Goal: Task Accomplishment & Management: Complete application form

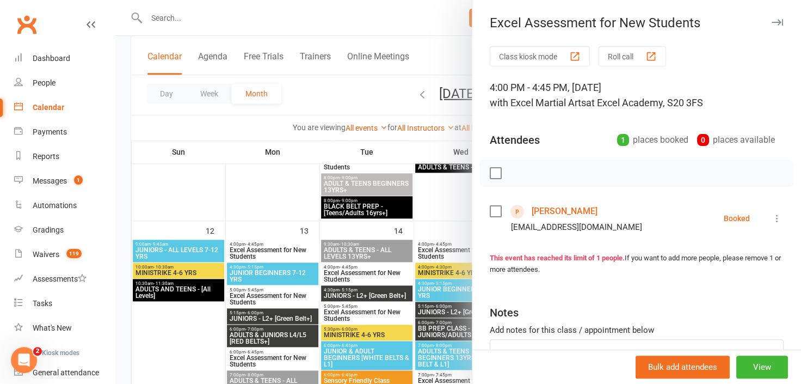
scroll to position [544, 0]
click at [771, 20] on icon "button" at bounding box center [776, 22] width 11 height 7
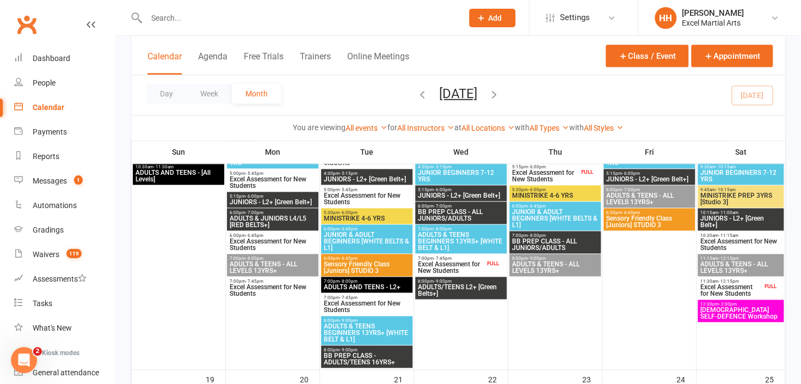
scroll to position [642, 0]
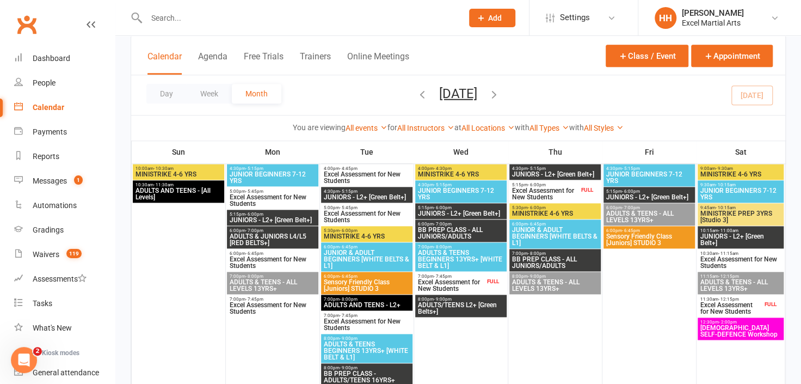
click at [480, 15] on icon at bounding box center [481, 18] width 10 height 10
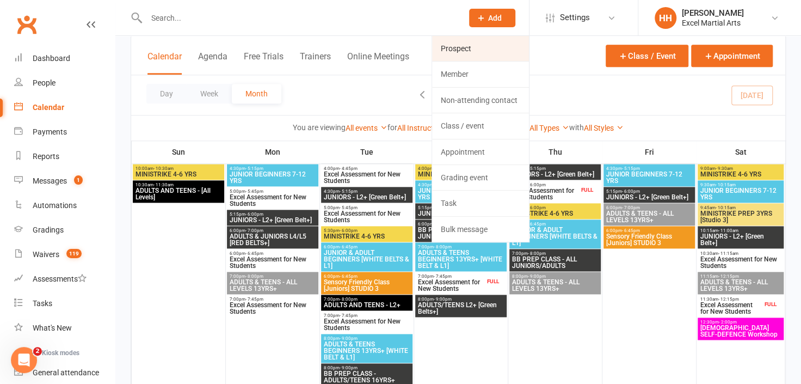
click at [461, 45] on link "Prospect" at bounding box center [480, 48] width 97 height 25
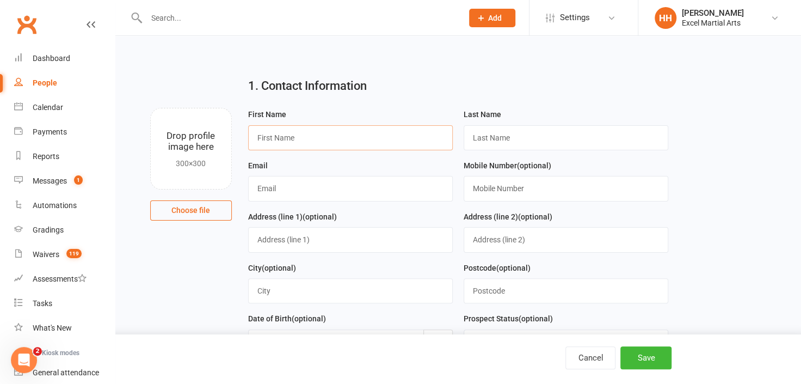
click at [285, 142] on input "text" at bounding box center [350, 137] width 205 height 25
type input "[PERSON_NAME]"
click at [484, 134] on input "text" at bounding box center [565, 137] width 205 height 25
type input "Ghonji"
click at [262, 188] on input "text" at bounding box center [350, 188] width 205 height 25
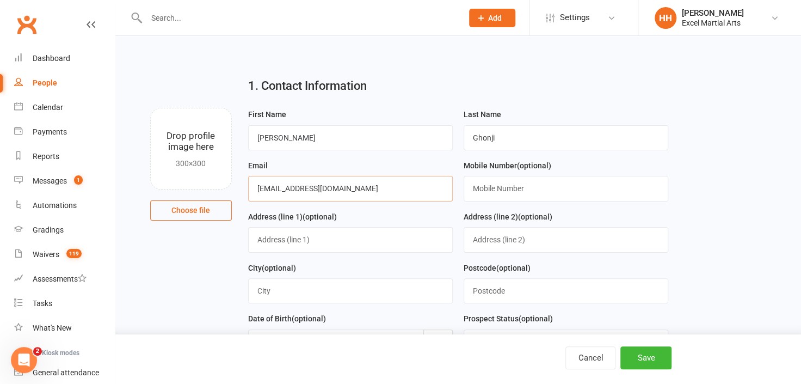
type input "[EMAIL_ADDRESS][DOMAIN_NAME]"
click at [502, 187] on input "text" at bounding box center [565, 188] width 205 height 25
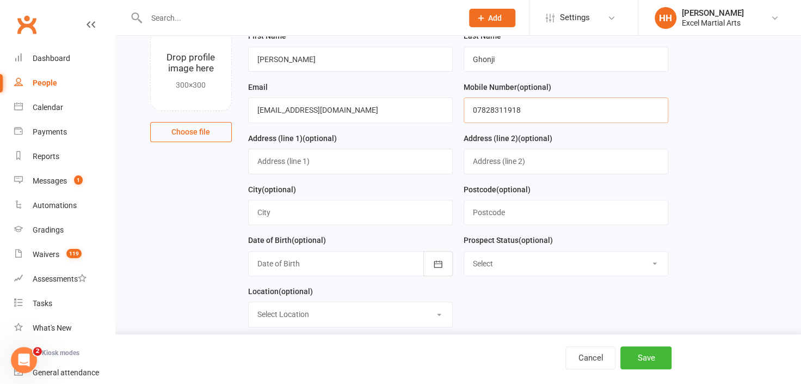
scroll to position [98, 0]
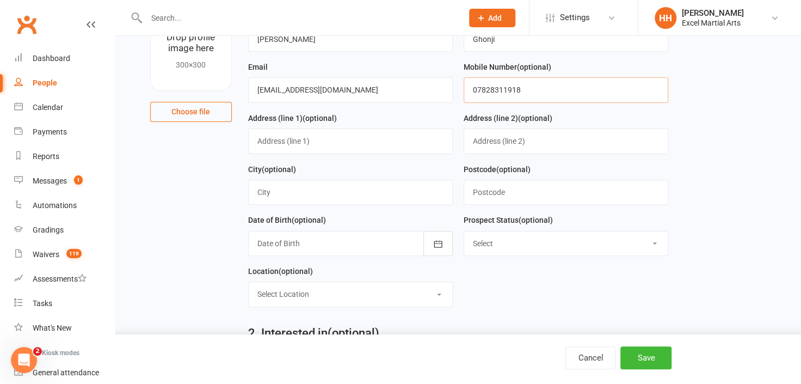
type input "07828311918"
click at [495, 195] on input "text" at bounding box center [565, 192] width 205 height 25
click at [492, 186] on input "text" at bounding box center [565, 192] width 205 height 25
type input "S41 7PJ"
click at [438, 238] on icon "button" at bounding box center [437, 243] width 11 height 11
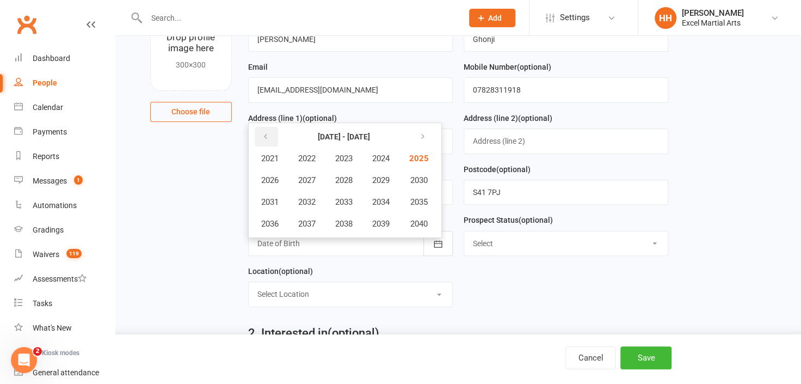
click at [264, 134] on icon "button" at bounding box center [266, 136] width 8 height 9
click at [344, 223] on span "2018" at bounding box center [343, 224] width 17 height 10
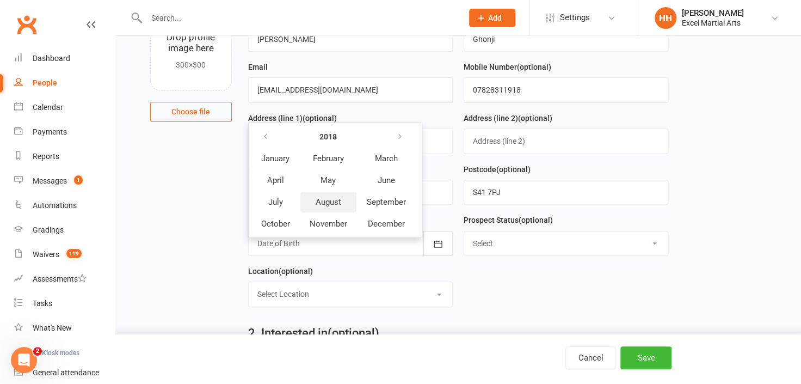
click at [334, 197] on span "August" at bounding box center [329, 202] width 26 height 10
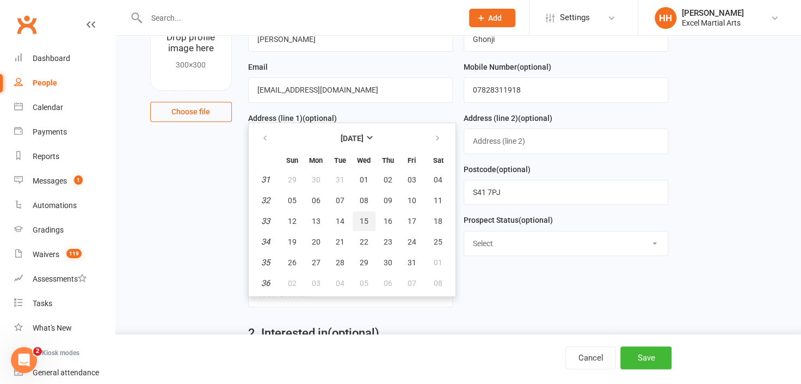
click at [365, 217] on span "15" at bounding box center [364, 221] width 9 height 9
type input "[DATE]"
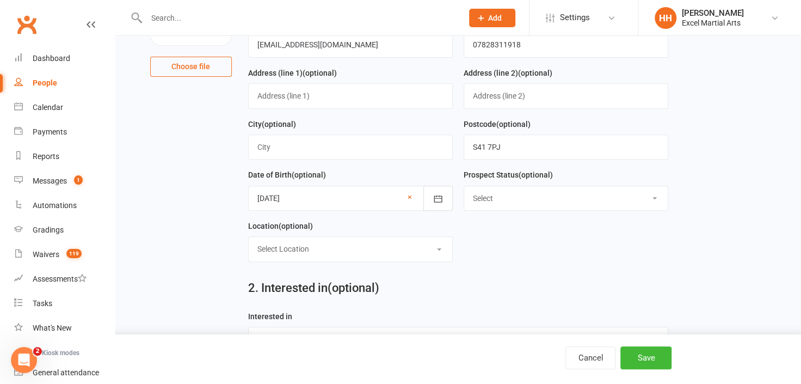
scroll to position [197, 0]
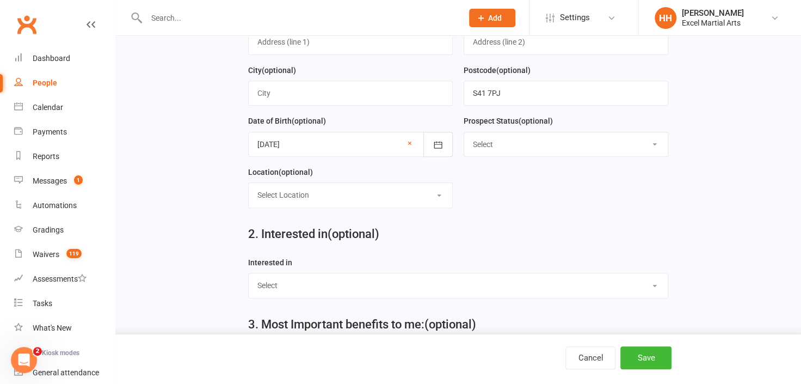
click at [443, 191] on select "Select Location Excel Academy, S20 3FS Rothervalley Upstairs in Studio 3" at bounding box center [350, 195] width 203 height 24
select select "0"
click at [249, 183] on select "Select Location Excel Academy, S20 3FS Rothervalley Upstairs in Studio 3" at bounding box center [350, 195] width 203 height 24
click at [654, 282] on select "Select Ministrike Juniors Adults/Teens Yoga Birthday Parties" at bounding box center [458, 285] width 419 height 24
select select "Juniors"
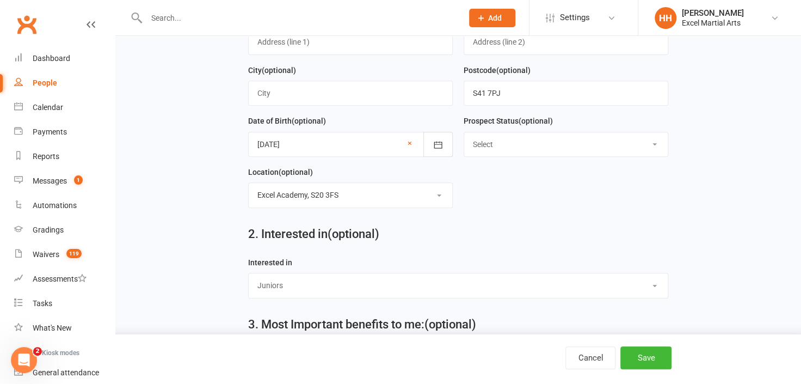
click at [249, 273] on select "Select Ministrike Juniors Adults/Teens Yoga Birthday Parties" at bounding box center [458, 285] width 419 height 24
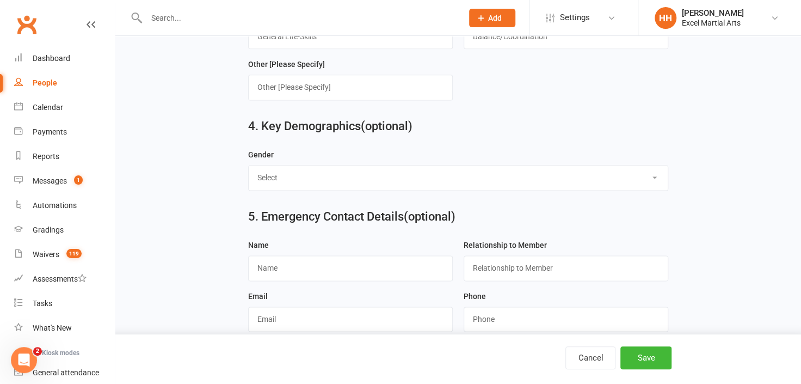
scroll to position [741, 0]
click at [657, 167] on select "Select [DEMOGRAPHIC_DATA] [DEMOGRAPHIC_DATA]" at bounding box center [458, 177] width 419 height 24
select select "[DEMOGRAPHIC_DATA]"
click at [249, 165] on select "Select [DEMOGRAPHIC_DATA] [DEMOGRAPHIC_DATA]" at bounding box center [458, 177] width 419 height 24
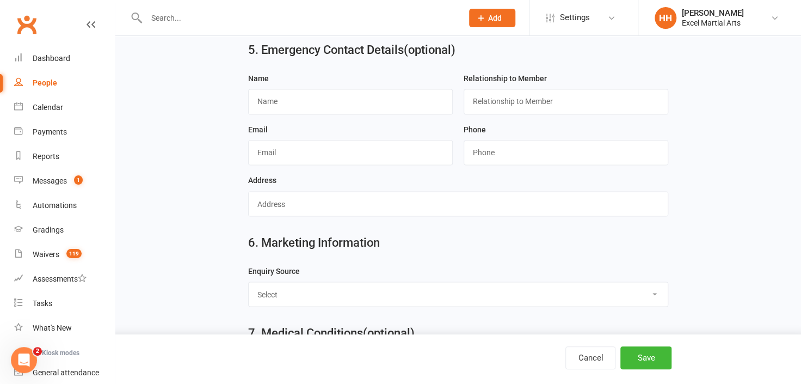
scroll to position [939, 0]
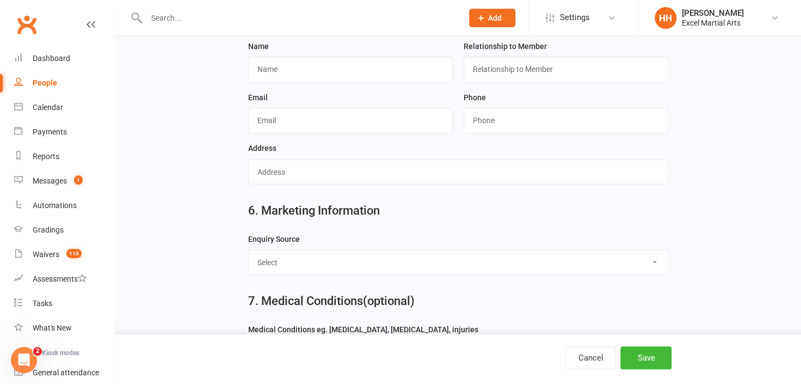
click at [653, 251] on select "Select Birthday Party Coach/Staff Referral Dance Driven by/Walk In Event [Commu…" at bounding box center [458, 262] width 419 height 24
select select "Facebook [Advert]"
click at [249, 250] on select "Select Birthday Party Coach/Staff Referral Dance Driven by/Walk In Event [Commu…" at bounding box center [458, 262] width 419 height 24
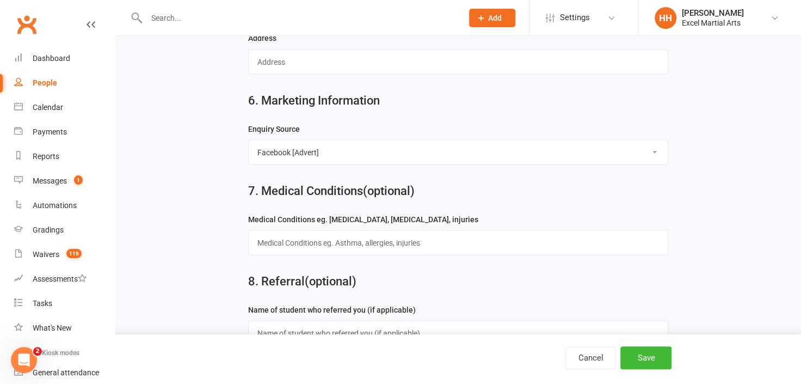
scroll to position [1072, 0]
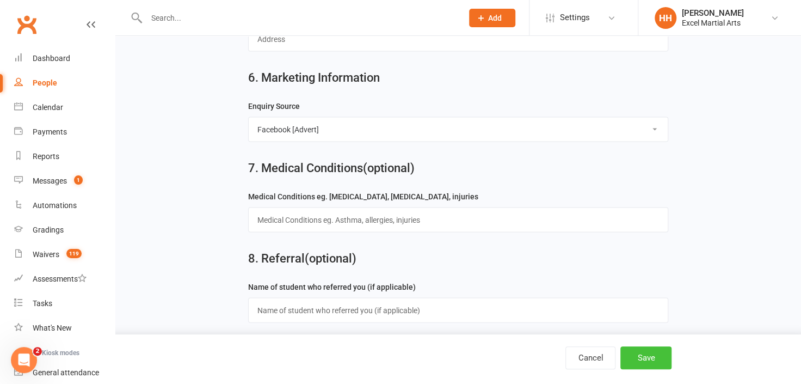
click at [641, 354] on button "Save" at bounding box center [645, 357] width 51 height 23
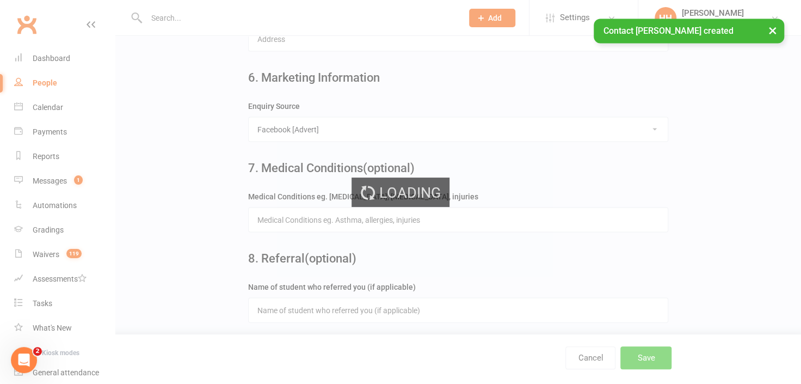
scroll to position [0, 0]
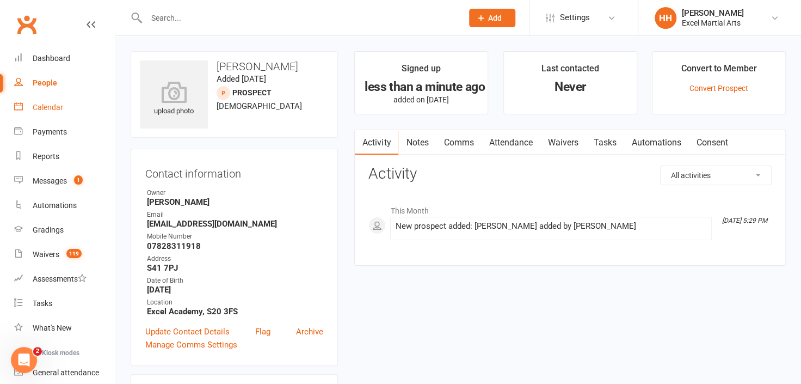
click at [52, 103] on div "Calendar" at bounding box center [48, 107] width 30 height 9
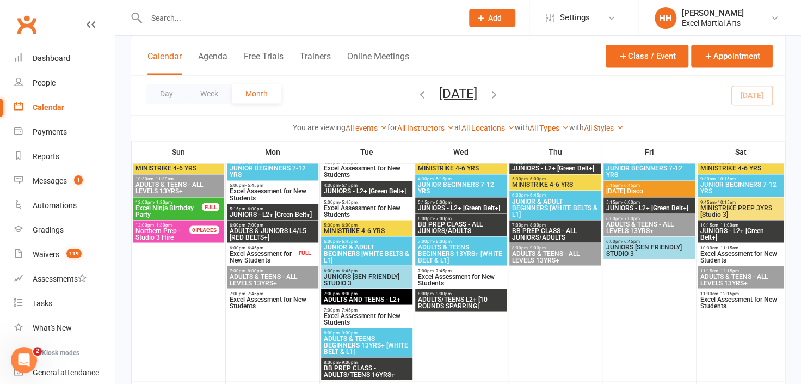
scroll to position [939, 0]
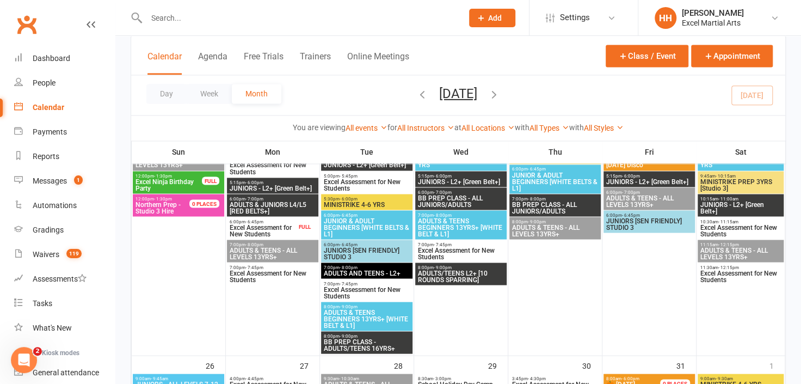
click at [452, 246] on span "Excel Assessment for New Students" at bounding box center [460, 252] width 87 height 13
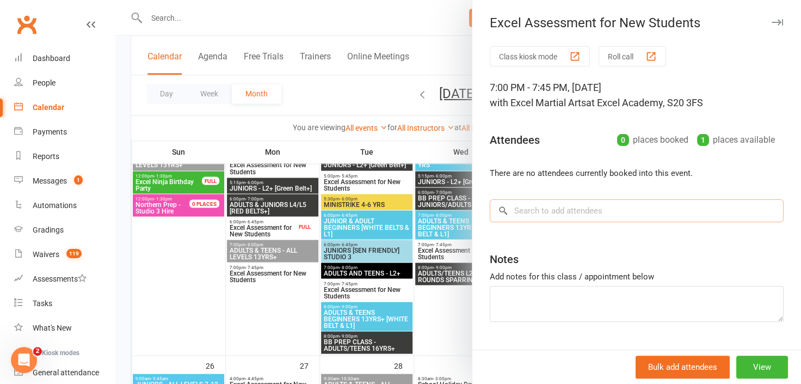
click at [521, 213] on input "search" at bounding box center [637, 210] width 294 height 23
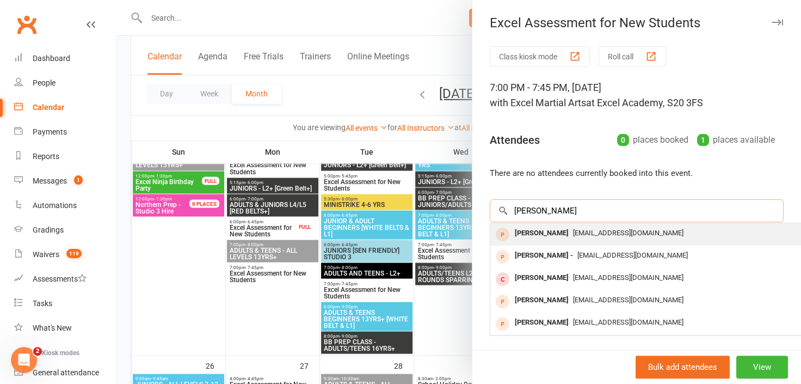
type input "[PERSON_NAME]"
click at [548, 231] on div "[PERSON_NAME]" at bounding box center [541, 233] width 63 height 16
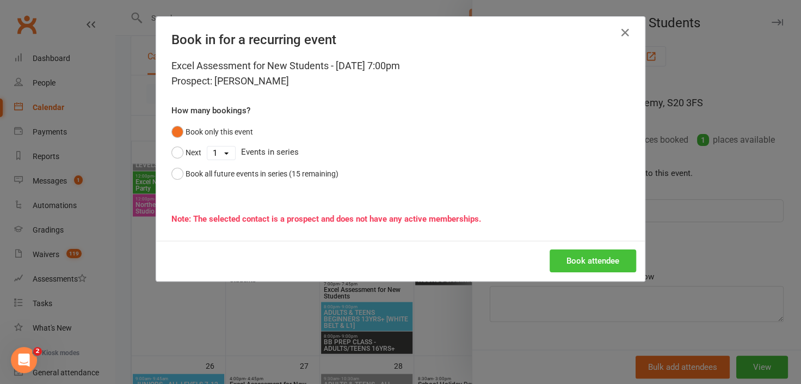
click at [585, 258] on button "Book attendee" at bounding box center [592, 260] width 86 height 23
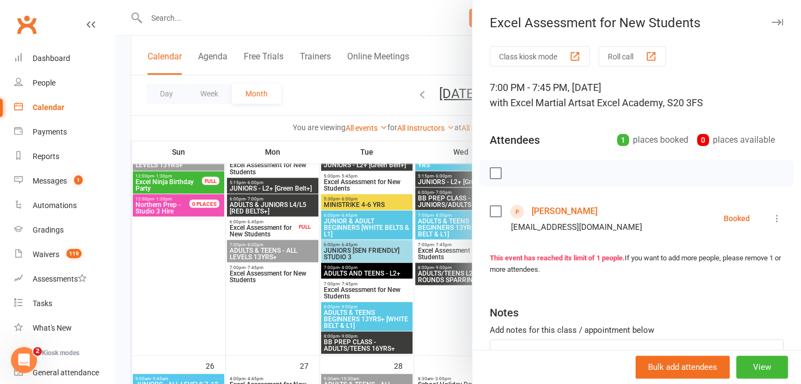
click at [205, 18] on div at bounding box center [457, 192] width 685 height 384
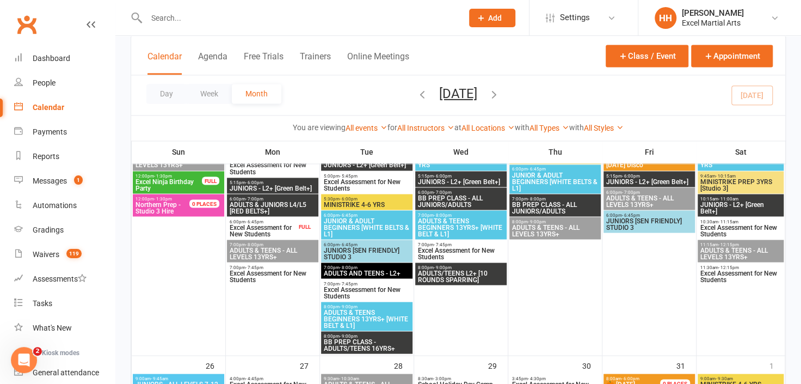
click at [170, 24] on input "text" at bounding box center [299, 17] width 312 height 15
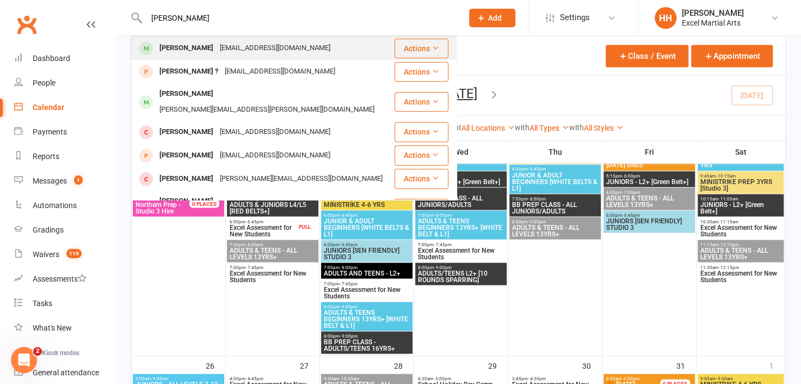
type input "[PERSON_NAME]"
click at [177, 47] on div "[PERSON_NAME]" at bounding box center [186, 48] width 60 height 16
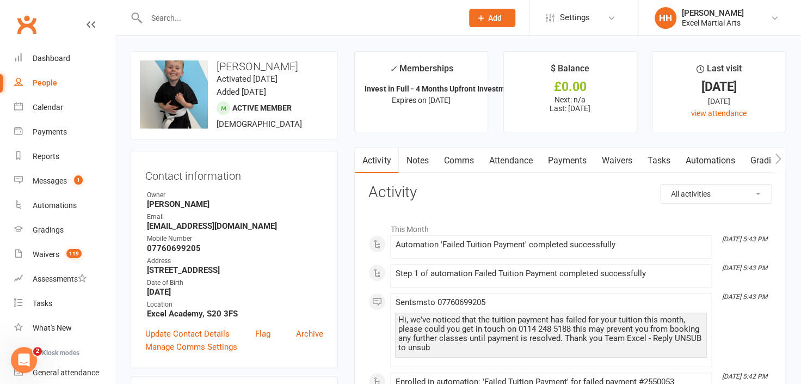
click at [573, 159] on link "Payments" at bounding box center [567, 160] width 54 height 25
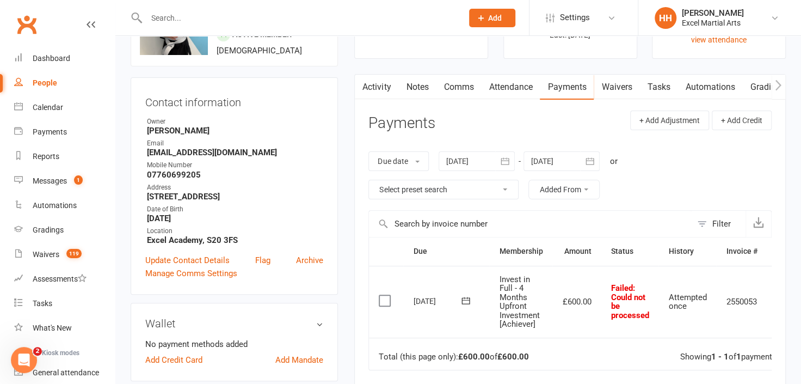
scroll to position [49, 0]
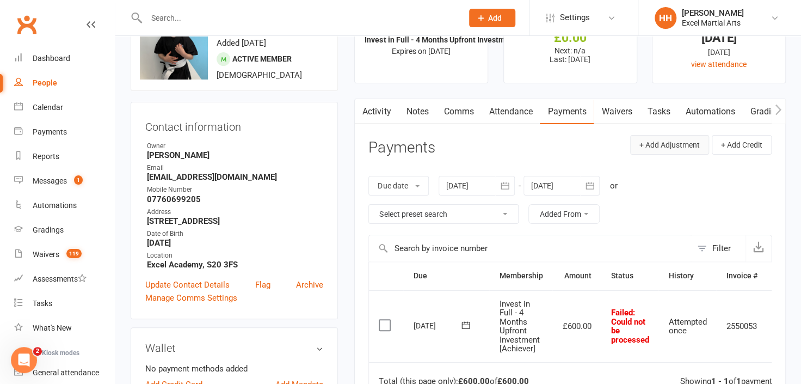
click at [641, 143] on button "+ Add Adjustment" at bounding box center [669, 145] width 79 height 20
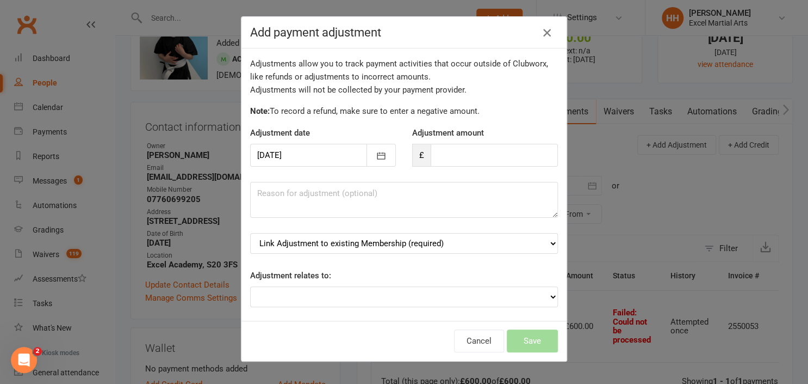
click at [543, 29] on icon "button" at bounding box center [547, 32] width 13 height 13
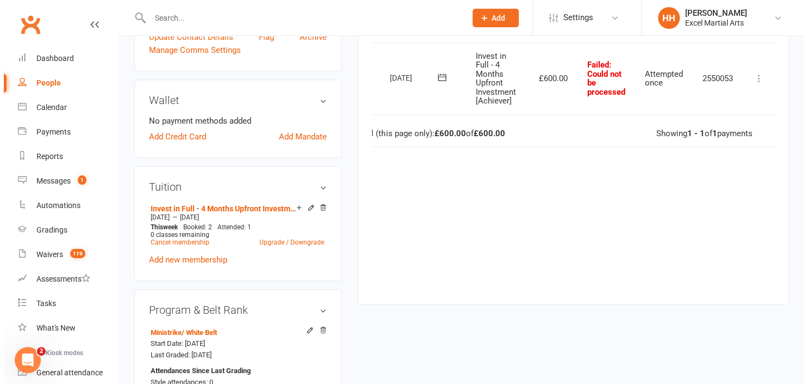
scroll to position [0, 29]
click at [753, 75] on icon at bounding box center [754, 78] width 11 height 11
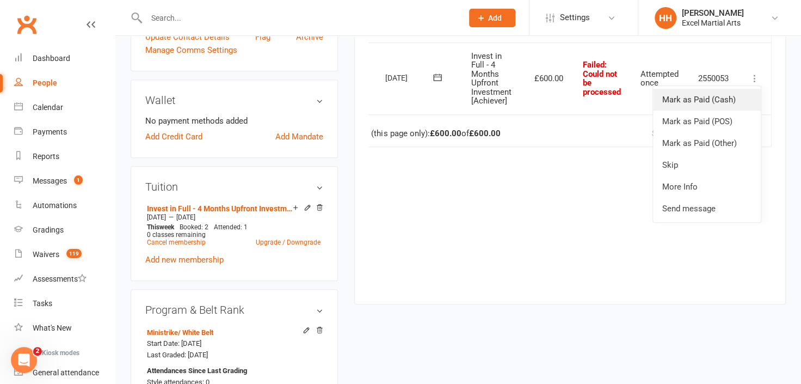
click at [711, 98] on link "Mark as Paid (Cash)" at bounding box center [707, 100] width 108 height 22
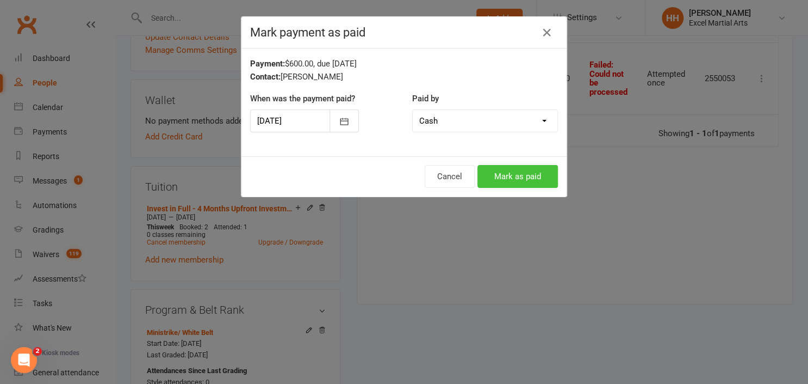
click at [524, 174] on button "Mark as paid" at bounding box center [518, 176] width 81 height 23
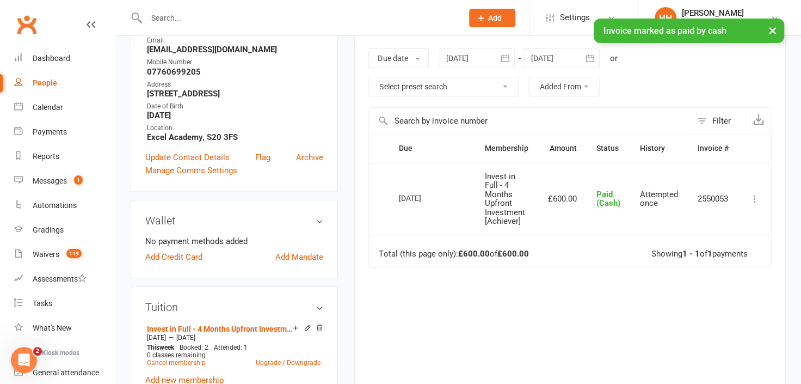
scroll to position [148, 0]
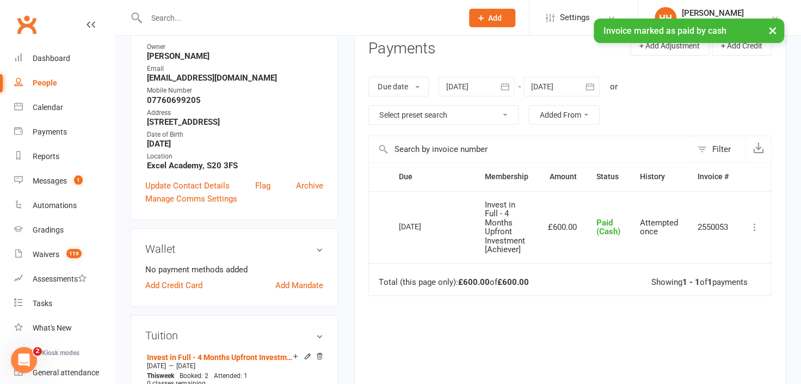
click at [771, 28] on button "×" at bounding box center [773, 29] width 20 height 23
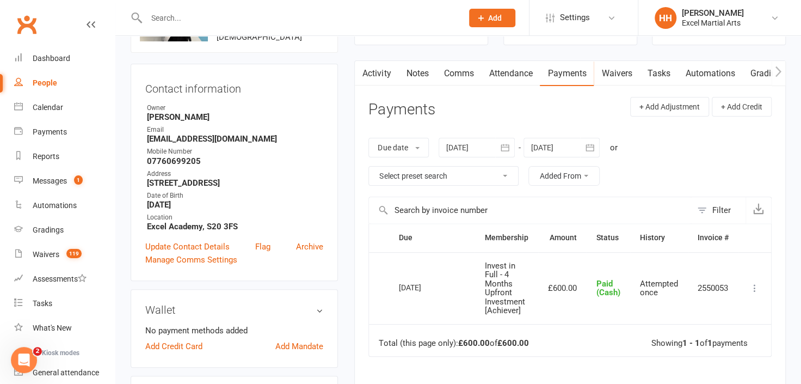
scroll to position [0, 0]
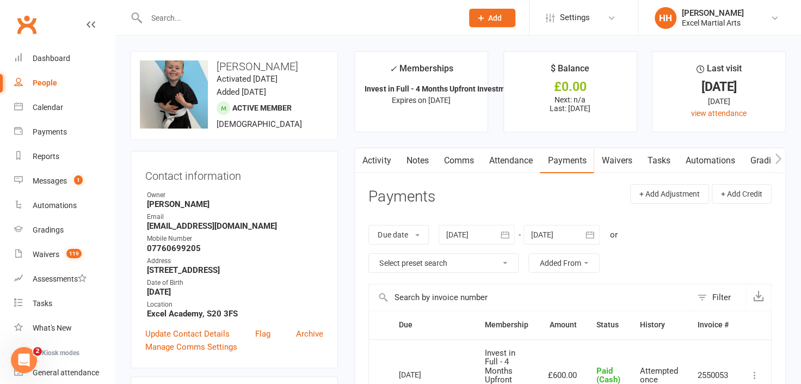
click at [376, 157] on link "Activity" at bounding box center [377, 160] width 44 height 25
